Goal: Information Seeking & Learning: Learn about a topic

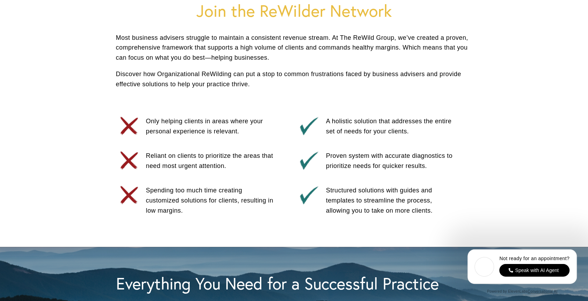
scroll to position [384, 0]
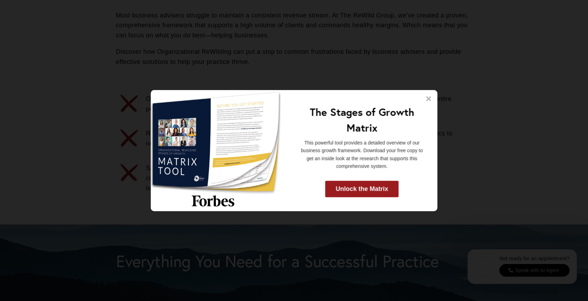
click at [427, 98] on icon at bounding box center [428, 98] width 7 height 7
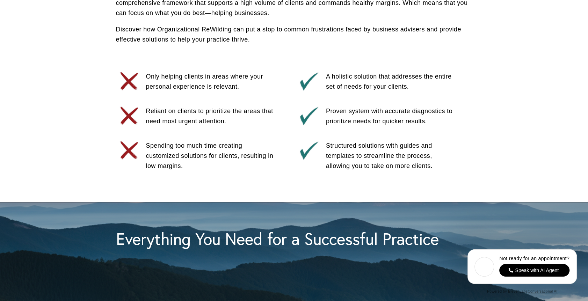
scroll to position [419, 0]
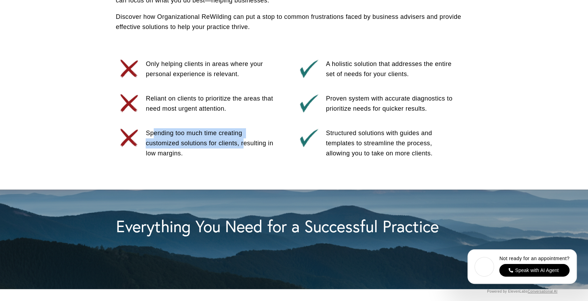
drag, startPoint x: 152, startPoint y: 135, endPoint x: 244, endPoint y: 150, distance: 93.1
click at [244, 150] on p "Spending too much time creating customized solutions for clients, resulting in …" at bounding box center [211, 143] width 131 height 30
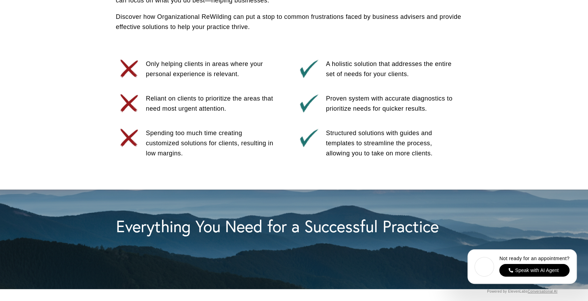
drag, startPoint x: 244, startPoint y: 150, endPoint x: 186, endPoint y: 153, distance: 58.1
click at [186, 153] on p "Spending too much time creating customized solutions for clients, resulting in …" at bounding box center [211, 143] width 131 height 30
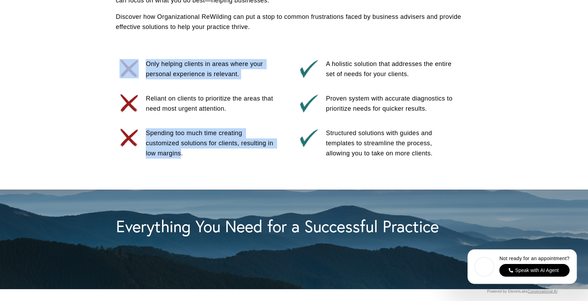
drag, startPoint x: 145, startPoint y: 133, endPoint x: 180, endPoint y: 151, distance: 39.4
click at [180, 151] on div "Join the ReWilder Network Most business advisers struggle to maintain a consist…" at bounding box center [294, 57] width 588 height 226
click at [180, 153] on p "Spending too much time creating customized solutions for clients, resulting in …" at bounding box center [211, 143] width 131 height 30
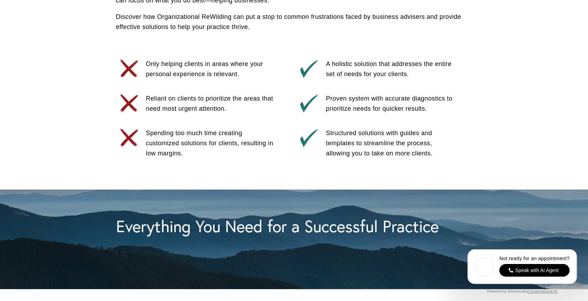
click at [186, 157] on p "Spending too much time creating customized solutions for clients, resulting in …" at bounding box center [211, 143] width 131 height 30
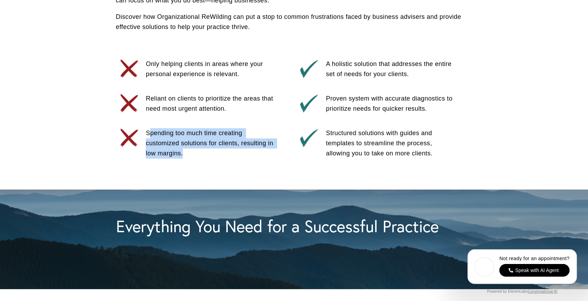
drag, startPoint x: 185, startPoint y: 154, endPoint x: 151, endPoint y: 136, distance: 38.2
click at [151, 136] on p "Spending too much time creating customized solutions for clients, resulting in …" at bounding box center [211, 143] width 131 height 30
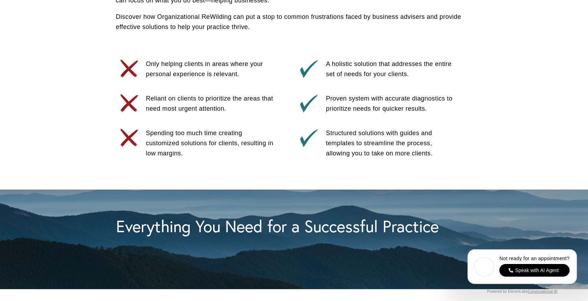
drag, startPoint x: 151, startPoint y: 136, endPoint x: 241, endPoint y: 101, distance: 97.0
click at [241, 101] on p "Reliant on clients to prioritize the areas that need most urgent attention." at bounding box center [211, 104] width 131 height 20
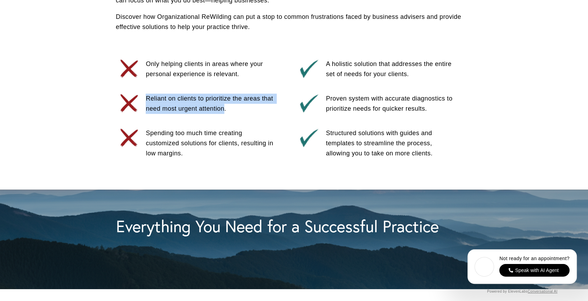
drag, startPoint x: 225, startPoint y: 110, endPoint x: 146, endPoint y: 100, distance: 80.0
click at [146, 100] on p "Reliant on clients to prioritize the areas that need most urgent attention." at bounding box center [211, 104] width 131 height 20
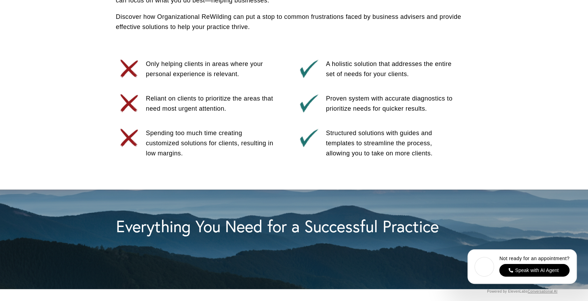
drag, startPoint x: 146, startPoint y: 100, endPoint x: 220, endPoint y: 74, distance: 78.7
click at [220, 74] on p "Only helping clients in areas where your personal experience is relevant." at bounding box center [211, 69] width 131 height 20
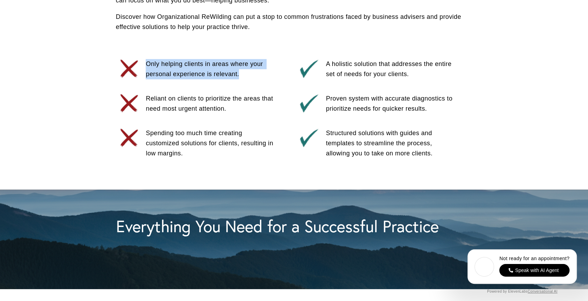
drag, startPoint x: 243, startPoint y: 76, endPoint x: 146, endPoint y: 66, distance: 96.9
click at [146, 66] on p "Only helping clients in areas where your personal experience is relevant." at bounding box center [211, 69] width 131 height 20
click at [205, 72] on p "Only helping clients in areas where your personal experience is relevant." at bounding box center [211, 69] width 131 height 20
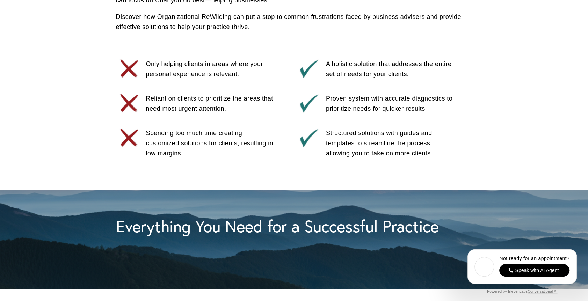
click at [204, 99] on p "Reliant on clients to prioritize the areas that need most urgent attention." at bounding box center [211, 104] width 131 height 20
click at [202, 72] on p "Only helping clients in areas where your personal experience is relevant." at bounding box center [211, 69] width 131 height 20
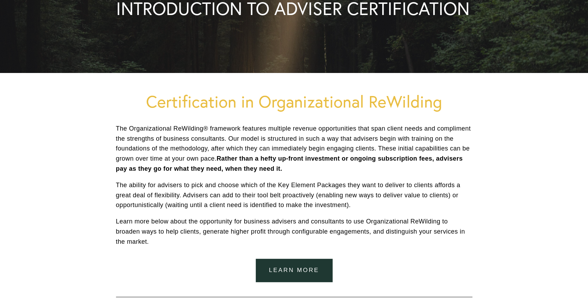
scroll to position [70, 0]
